Goal: Answer question/provide support

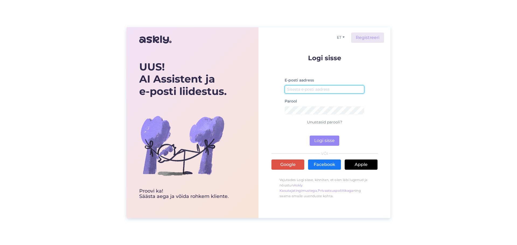
click at [338, 90] on input "email" at bounding box center [324, 89] width 80 height 8
type input "[EMAIL_ADDRESS][DOMAIN_NAME]"
click at [326, 140] on button "Logi sisse" at bounding box center [324, 141] width 30 height 10
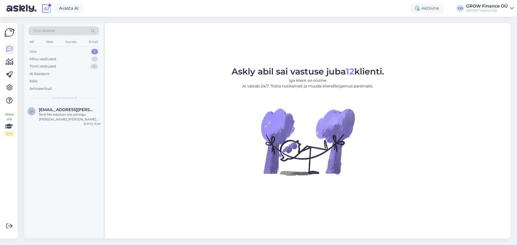
click at [33, 52] on div "Uus" at bounding box center [33, 51] width 7 height 5
click at [59, 116] on div "Tere! Ma edastan teie päringu [PERSON_NAME] [PERSON_NAME] kontakti kohta oma ko…" at bounding box center [69, 117] width 61 height 10
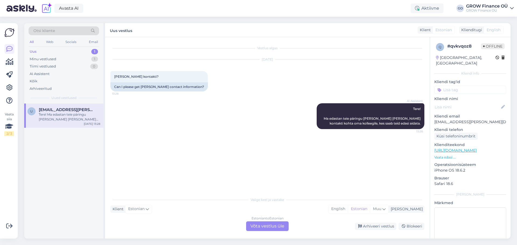
click at [271, 226] on div "Estonian to Estonian Võta vestlus üle" at bounding box center [267, 226] width 43 height 10
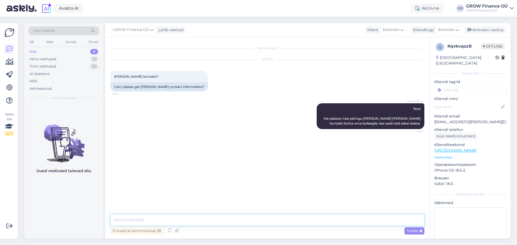
click at [148, 219] on textarea at bounding box center [267, 219] width 314 height 11
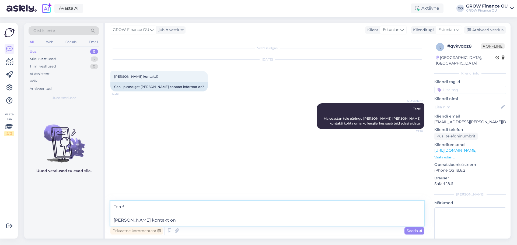
paste textarea "[URL][DOMAIN_NAME]"
click at [168, 219] on textarea "Tere! [PERSON_NAME] kontakt on [URL][DOMAIN_NAME]" at bounding box center [267, 213] width 314 height 24
paste textarea "[EMAIL_ADDRESS][DOMAIN_NAME]"
paste textarea "56293090"
click at [227, 222] on textarea "Tere! [PERSON_NAME] kontakt on [EMAIL_ADDRESS][DOMAIN_NAME] või telefon 5629309…" at bounding box center [267, 213] width 314 height 24
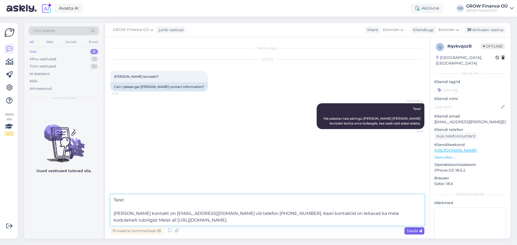
type textarea "Tere! [PERSON_NAME] kontakt on [EMAIL_ADDRESS][DOMAIN_NAME] või telefon [PHONE_…"
click at [414, 231] on span "Saada" at bounding box center [414, 230] width 16 height 5
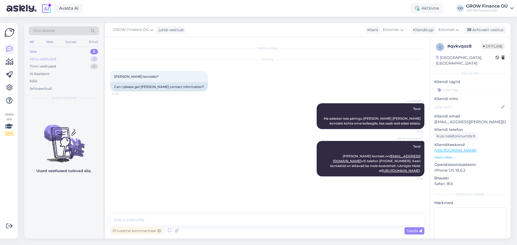
click at [36, 60] on div "Minu vestlused" at bounding box center [43, 59] width 27 height 5
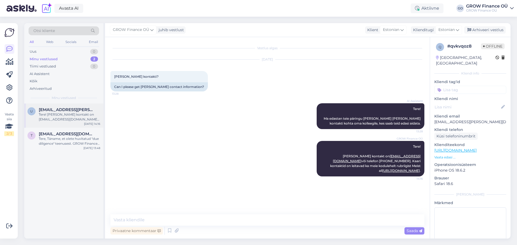
click at [46, 116] on div "Tere! [PERSON_NAME] kontakt on [EMAIL_ADDRESS][DOMAIN_NAME] või telefon [PHONE_…" at bounding box center [69, 117] width 61 height 10
click at [488, 29] on div "Arhiveeri vestlus" at bounding box center [484, 29] width 41 height 7
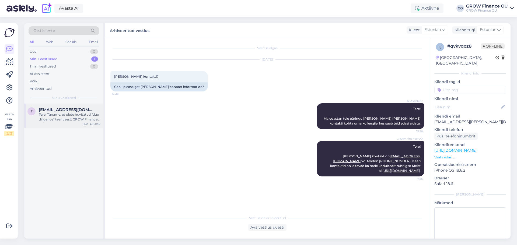
click at [66, 112] on span "[EMAIL_ADDRESS][DOMAIN_NAME]" at bounding box center [67, 109] width 56 height 5
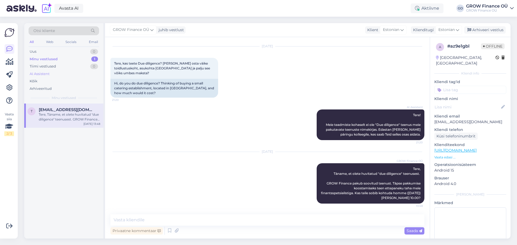
click at [43, 72] on div "AI Assistent" at bounding box center [40, 73] width 20 height 5
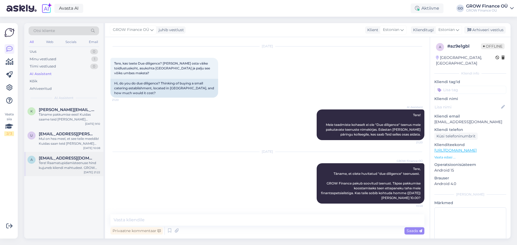
click at [57, 162] on div "Tere! Raamatupidamisteenuse hind kujuneb kliendi mahtudest. GROW raamatupidamis…" at bounding box center [69, 166] width 61 height 10
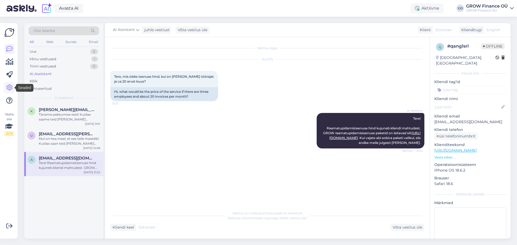
click at [10, 87] on icon at bounding box center [9, 88] width 6 height 6
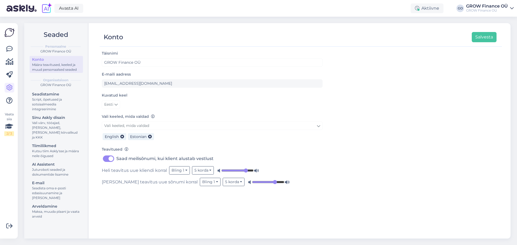
click at [26, 9] on img at bounding box center [21, 8] width 30 height 17
click at [5, 47] on link at bounding box center [10, 49] width 10 height 10
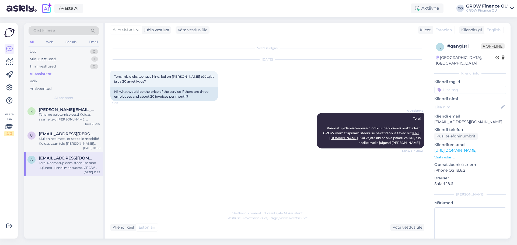
click at [39, 73] on div "AI Assistent" at bounding box center [41, 73] width 22 height 5
click at [54, 137] on div "Mul on hea meel, et see teile meeldib! Kuidas saan teid [PERSON_NAME] teenusteg…" at bounding box center [69, 141] width 61 height 10
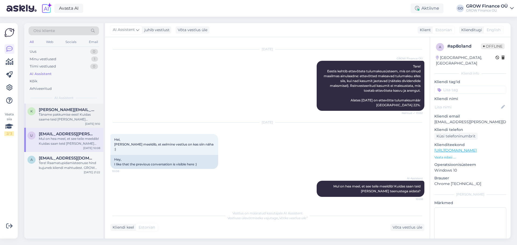
click at [57, 115] on div "Täname pakkumise eest! Kuidas saame teid [PERSON_NAME] teenustega aidata?" at bounding box center [69, 117] width 61 height 10
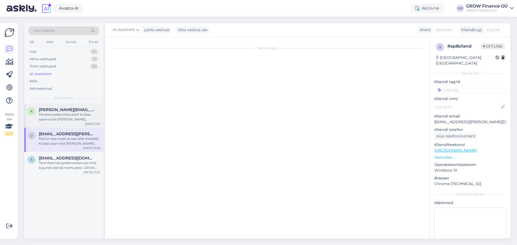
scroll to position [119, 0]
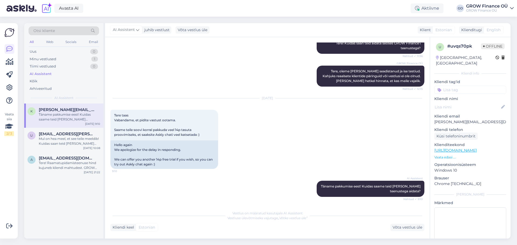
click at [261, 217] on span "Vestluse ülevõtmiseks vajutage „Võtke vestlus üle”" at bounding box center [267, 218] width 80 height 4
click at [414, 228] on div "Võta vestlus üle" at bounding box center [407, 227] width 34 height 7
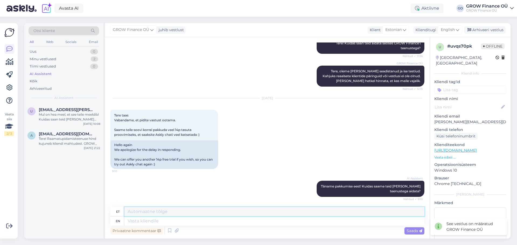
click at [158, 213] on textarea at bounding box center [274, 211] width 300 height 9
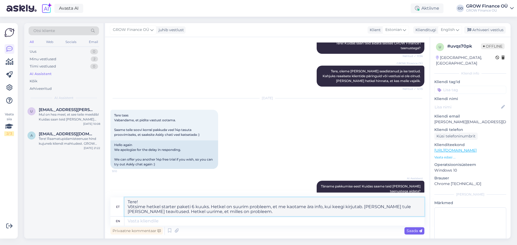
type textarea "Tere! Võtsime hetkel starter paketi 6 kuuks. Hetkel on suurim probleem, et me k…"
click at [414, 229] on span "Saada" at bounding box center [414, 230] width 16 height 5
click at [410, 230] on span "Saada" at bounding box center [414, 230] width 16 height 5
click at [141, 231] on div "Privaatne kommentaar" at bounding box center [136, 230] width 52 height 7
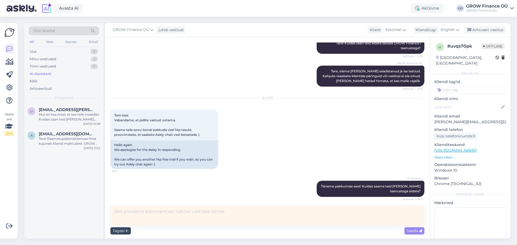
click at [117, 231] on div "Tagasi" at bounding box center [120, 230] width 20 height 7
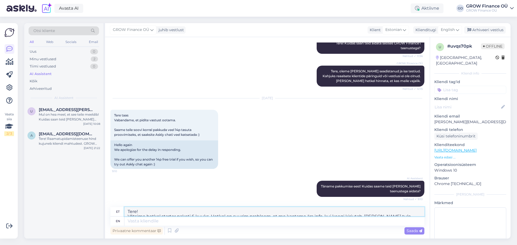
click at [153, 213] on textarea "Tere! Võtsime hetkel starter paketi 6 kuuks. Hetkel on suurim probleem, et me k…" at bounding box center [274, 211] width 300 height 9
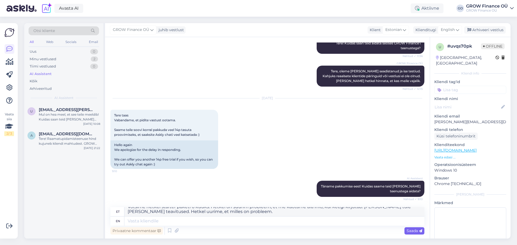
click at [410, 232] on span "Saada" at bounding box center [414, 230] width 16 height 5
click at [411, 230] on span "Saada" at bounding box center [414, 230] width 16 height 5
click at [262, 213] on textarea "Tere! Võtsime hetkel starter paketi 6 kuuks. Hetkel on suurim probleem, et me k…" at bounding box center [274, 211] width 300 height 9
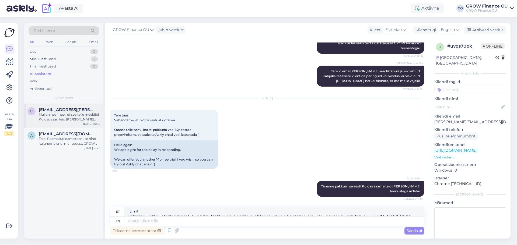
click at [58, 117] on div "Mul on hea meel, et see teile meeldib! Kuidas saan teid [PERSON_NAME] teenusteg…" at bounding box center [69, 117] width 61 height 10
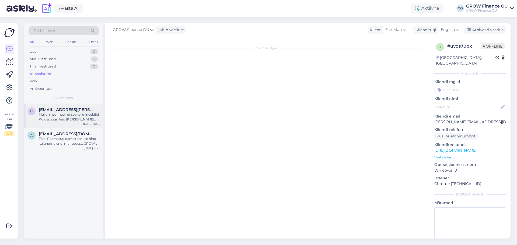
scroll to position [302, 0]
